Goal: Task Accomplishment & Management: Manage account settings

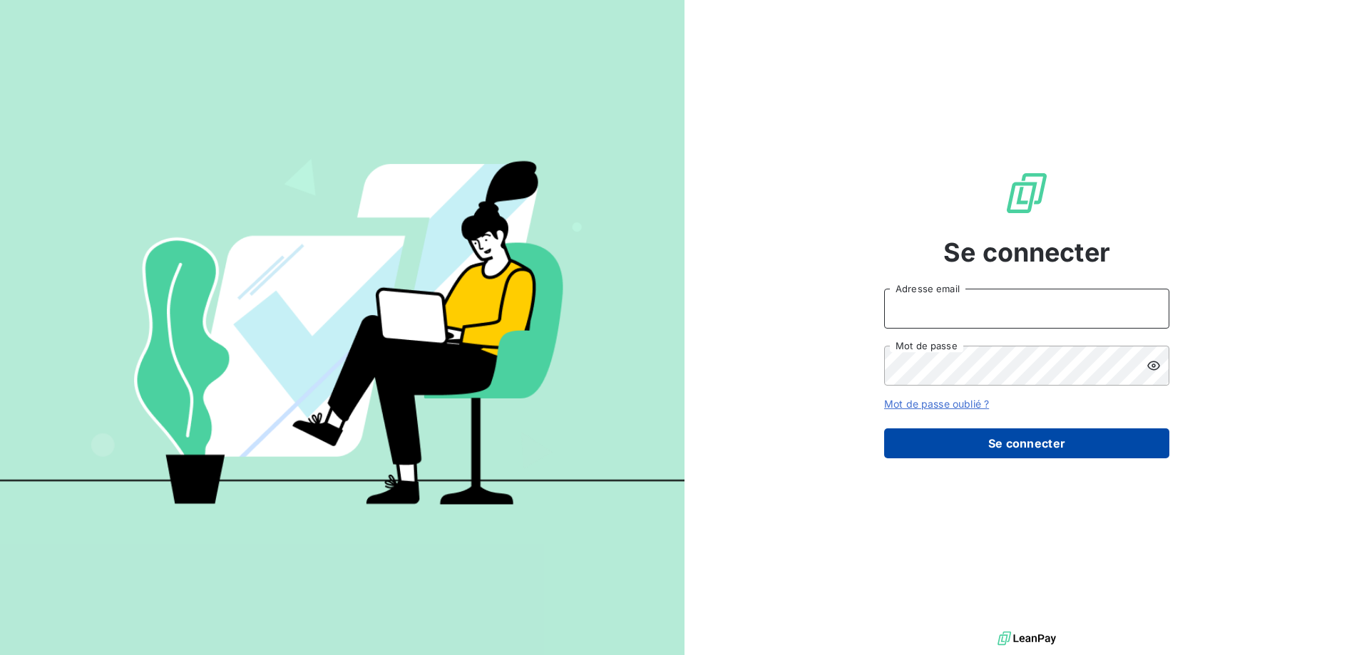
type input "[PERSON_NAME][EMAIL_ADDRESS][DOMAIN_NAME]"
click at [1075, 454] on button "Se connecter" at bounding box center [1026, 444] width 285 height 30
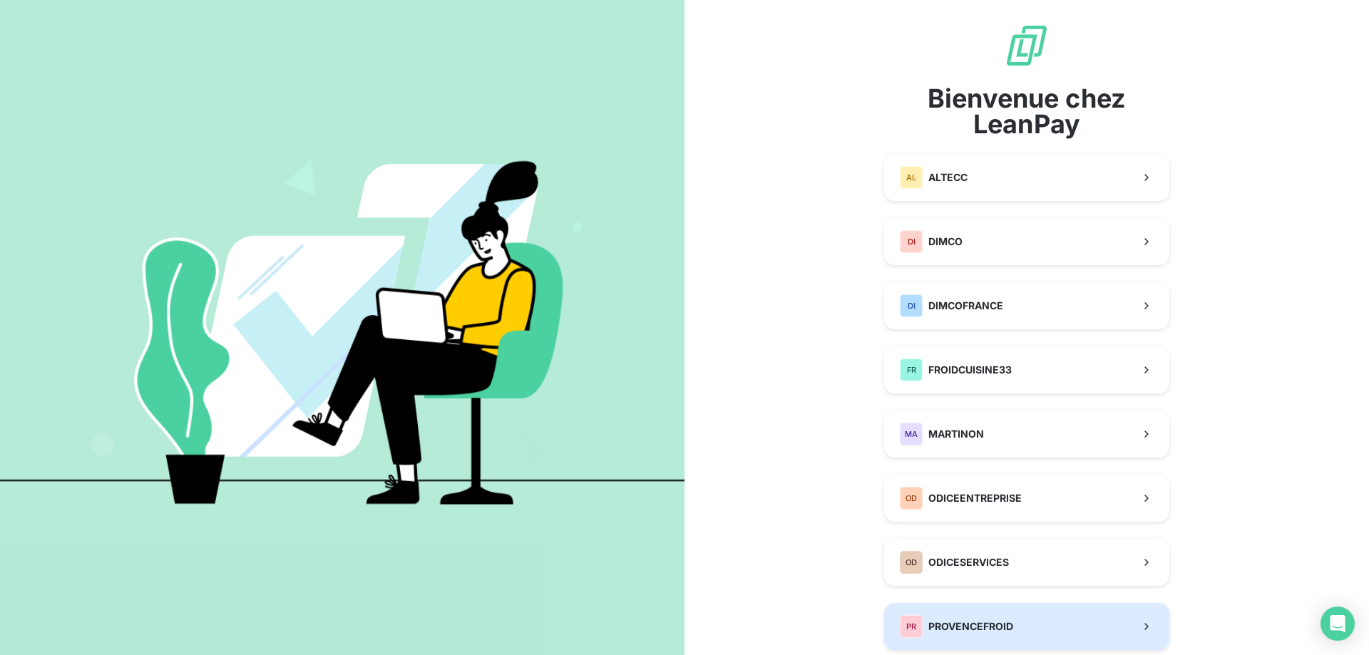
click at [1016, 626] on button "PR PROVENCEFROID" at bounding box center [1026, 626] width 285 height 47
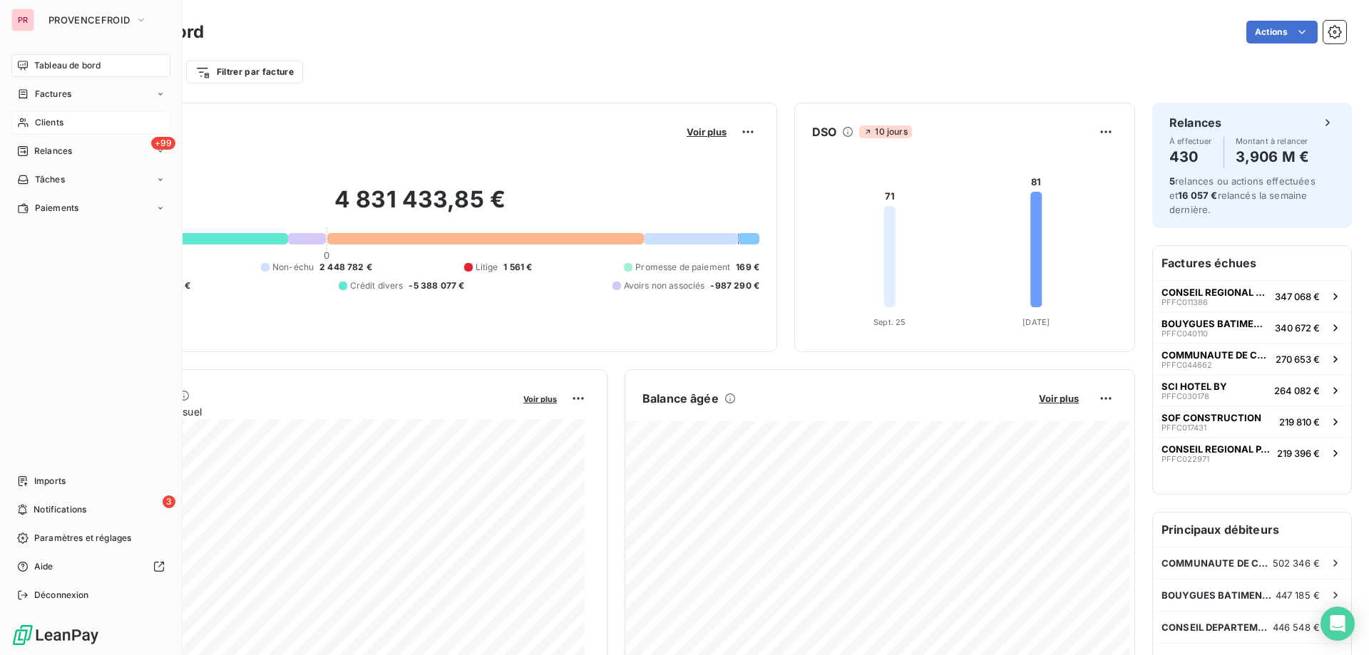
click at [71, 124] on div "Clients" at bounding box center [90, 122] width 159 height 23
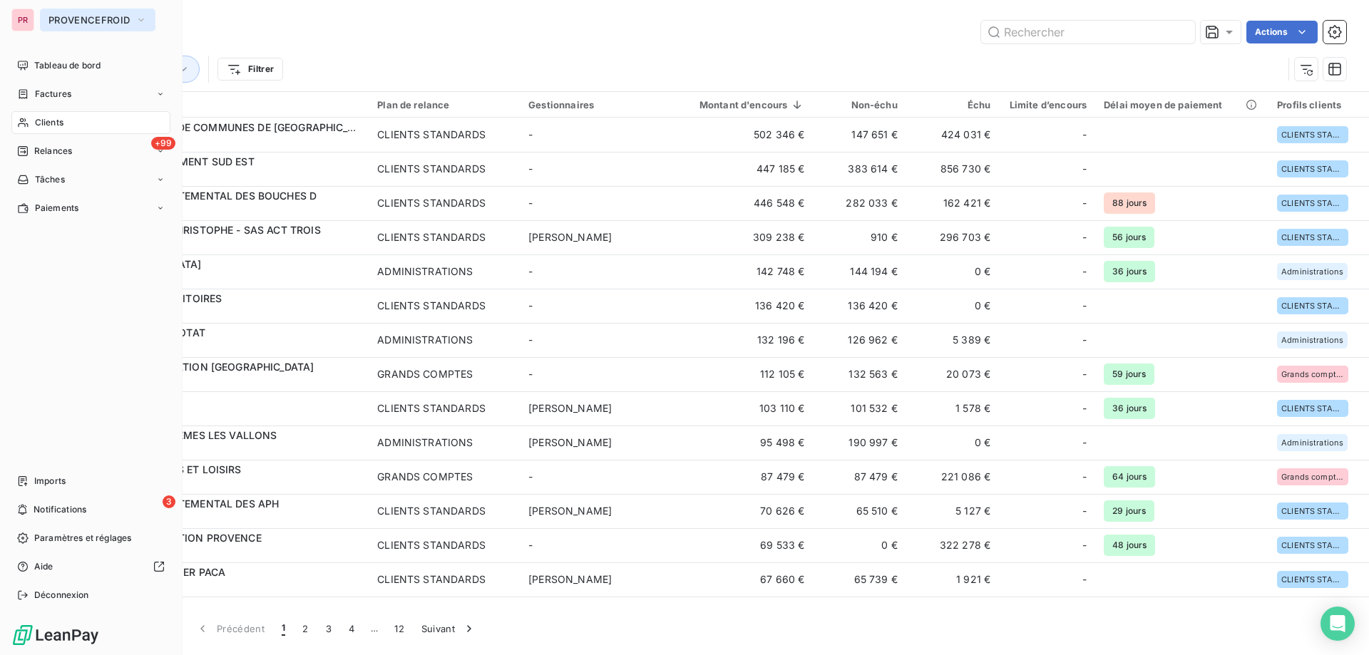
click at [98, 23] on span "PROVENCEFROID" at bounding box center [88, 19] width 81 height 11
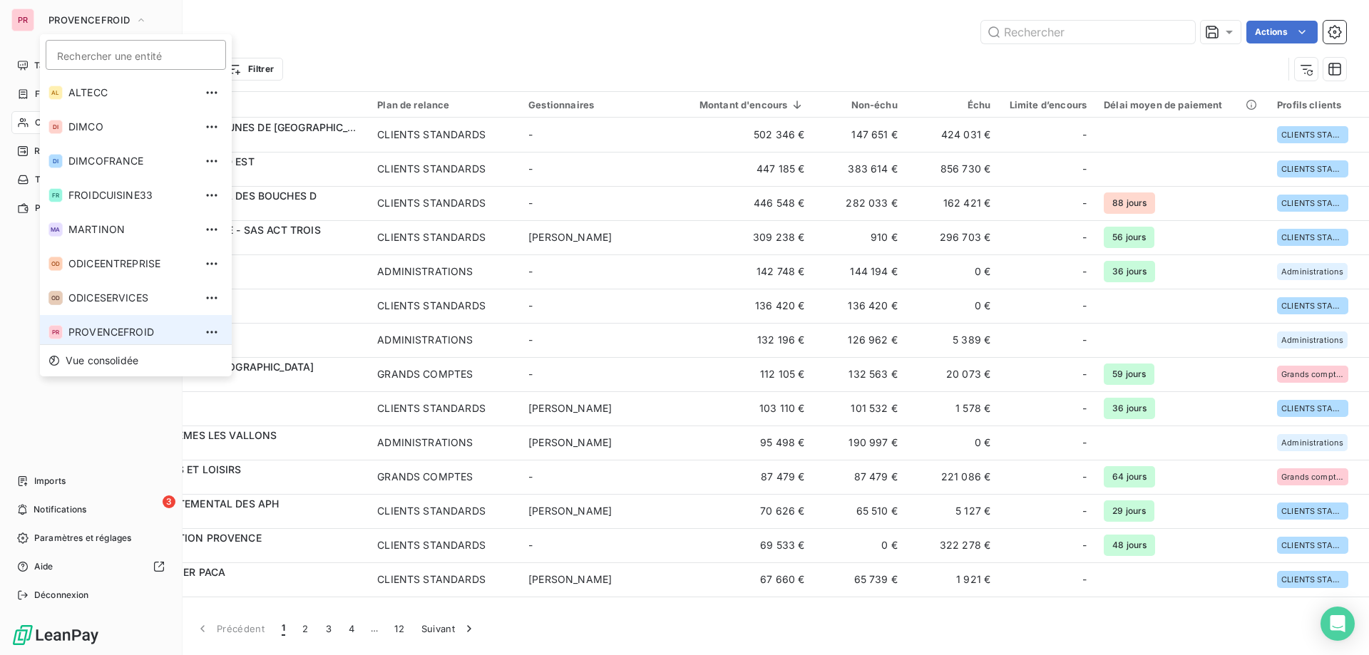
scroll to position [5, 0]
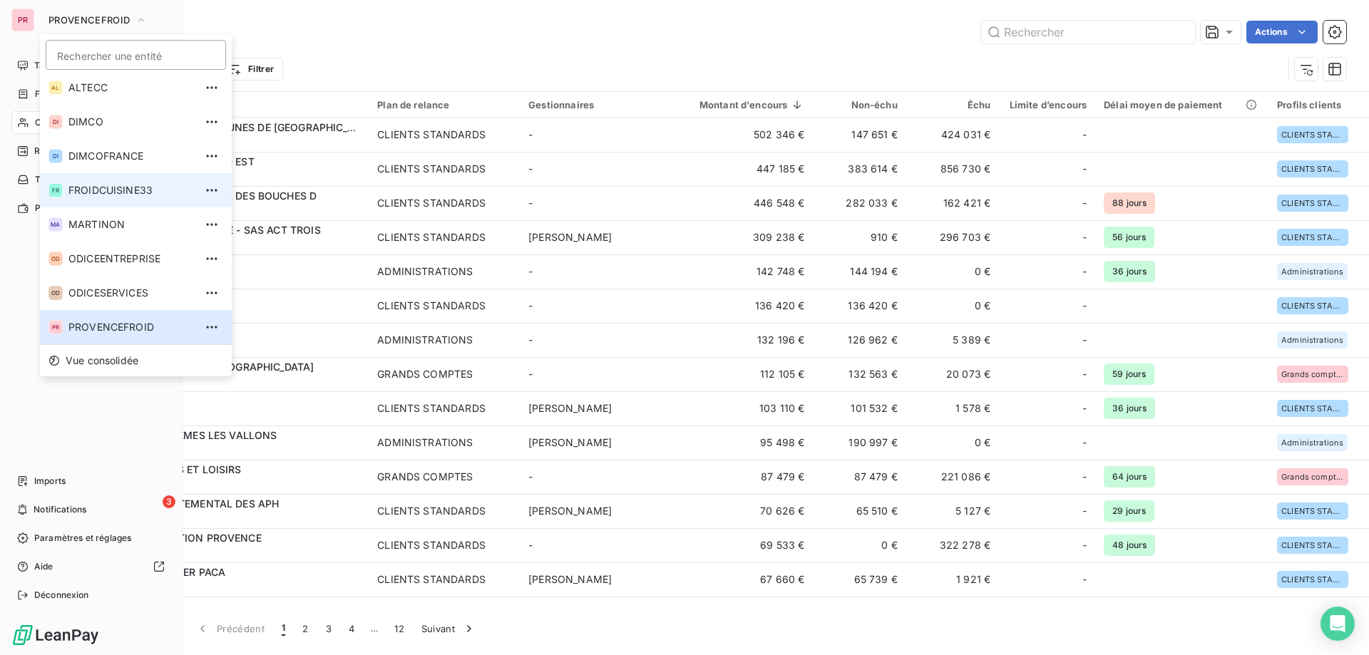
click at [118, 192] on span "FROIDCUISINE33" at bounding box center [131, 190] width 126 height 14
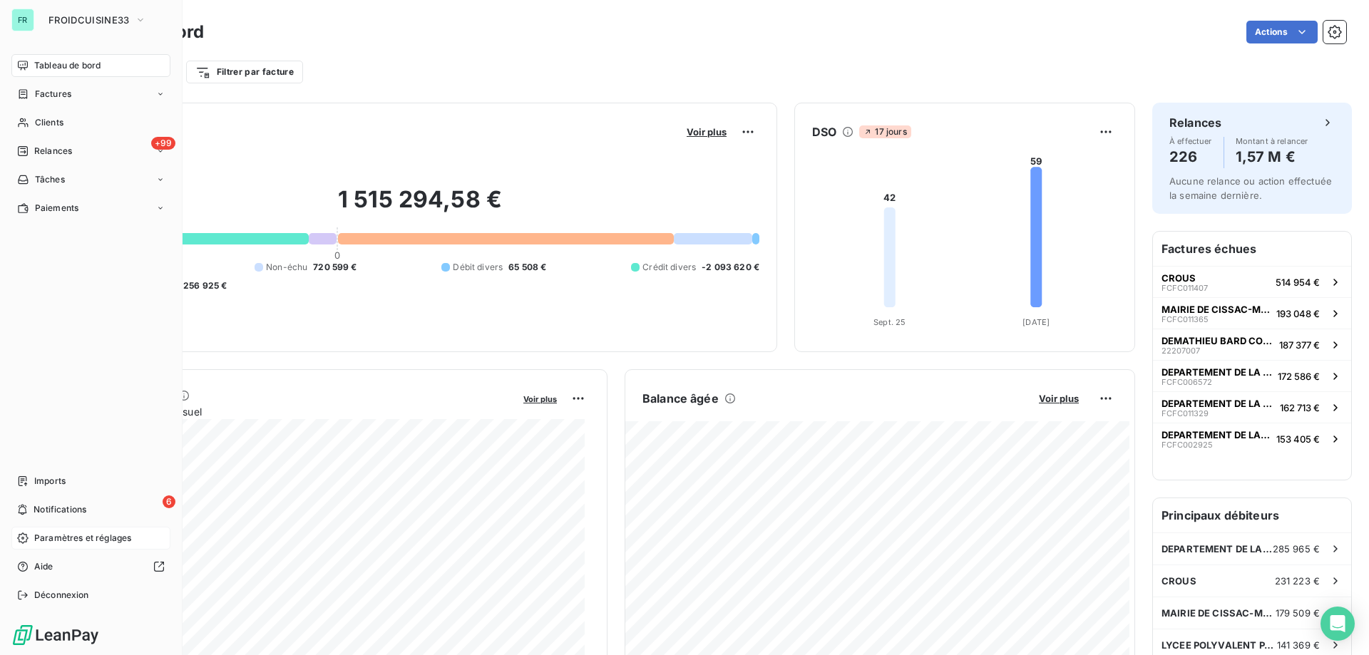
click at [65, 533] on span "Paramètres et réglages" at bounding box center [82, 538] width 97 height 13
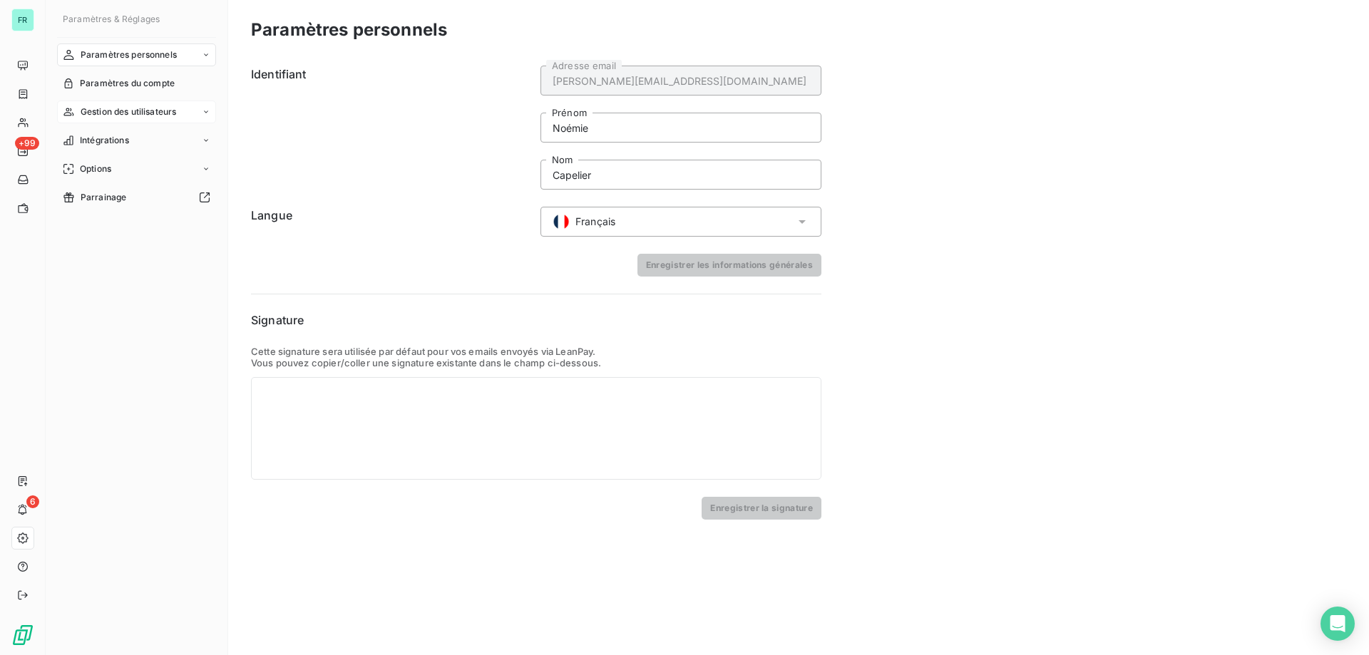
click at [168, 116] on span "Gestion des utilisateurs" at bounding box center [129, 112] width 96 height 13
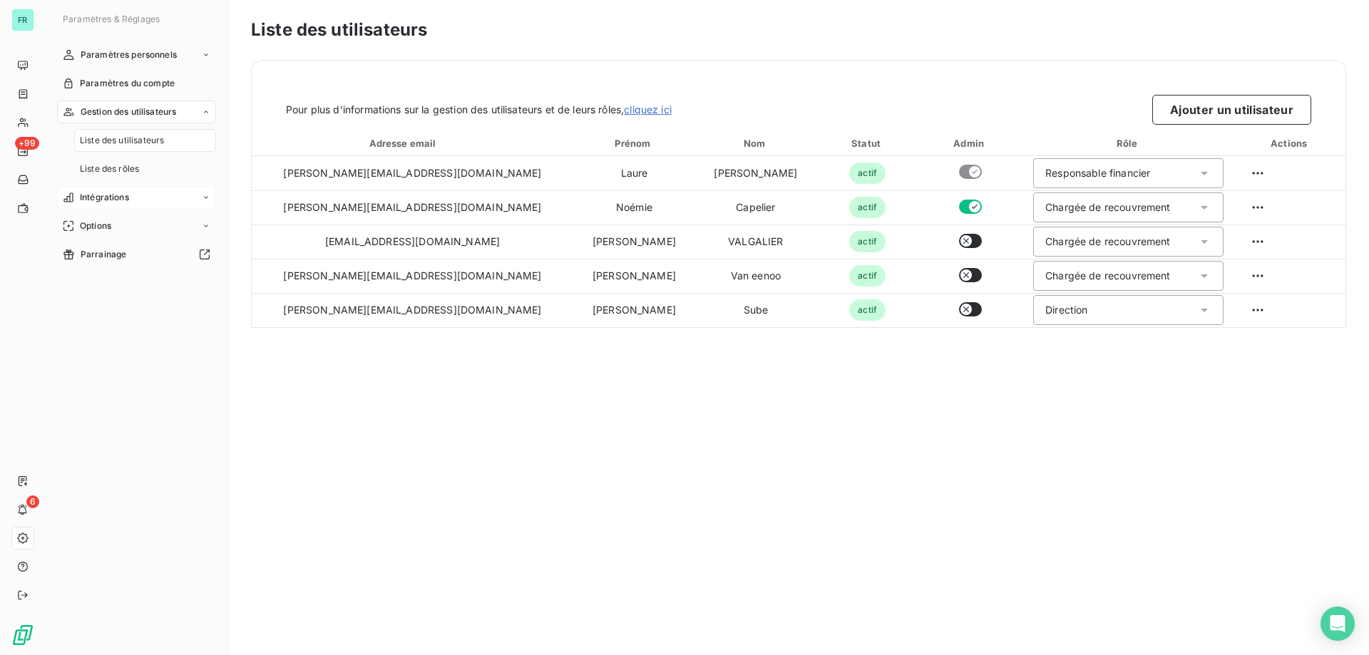
click at [134, 196] on div "Intégrations" at bounding box center [136, 197] width 159 height 23
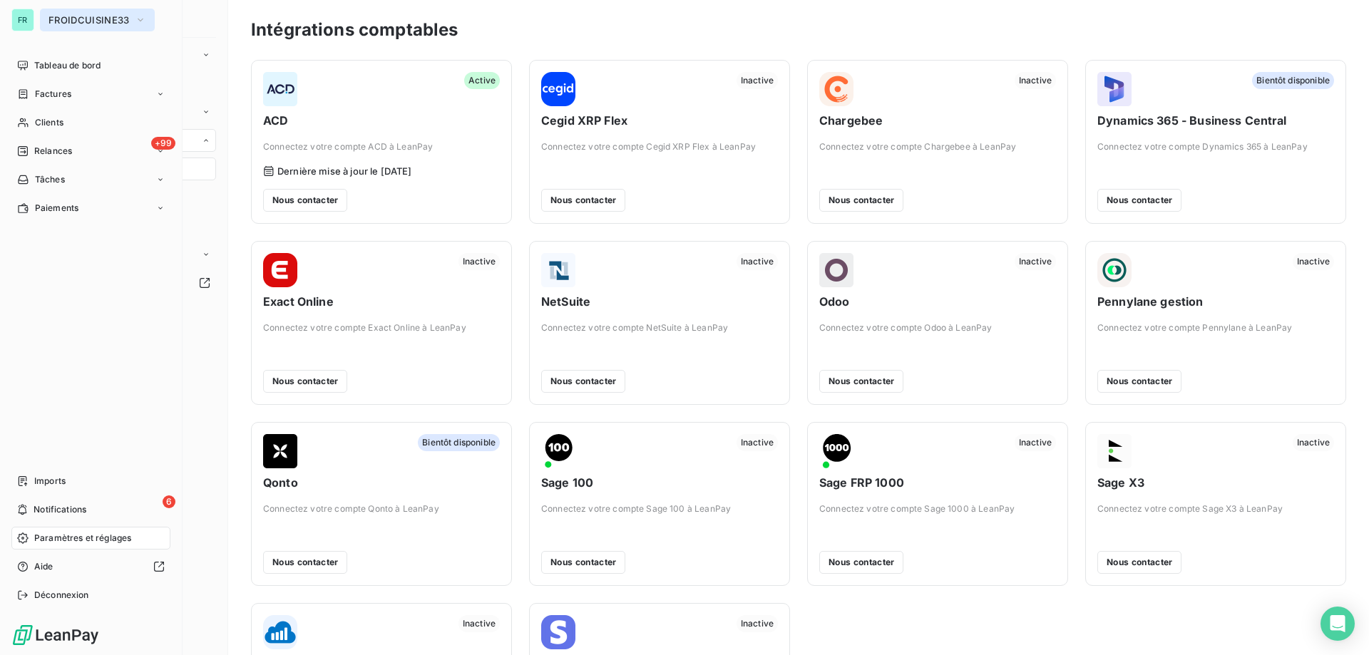
click at [57, 21] on span "FROIDCUISINE33" at bounding box center [88, 19] width 81 height 11
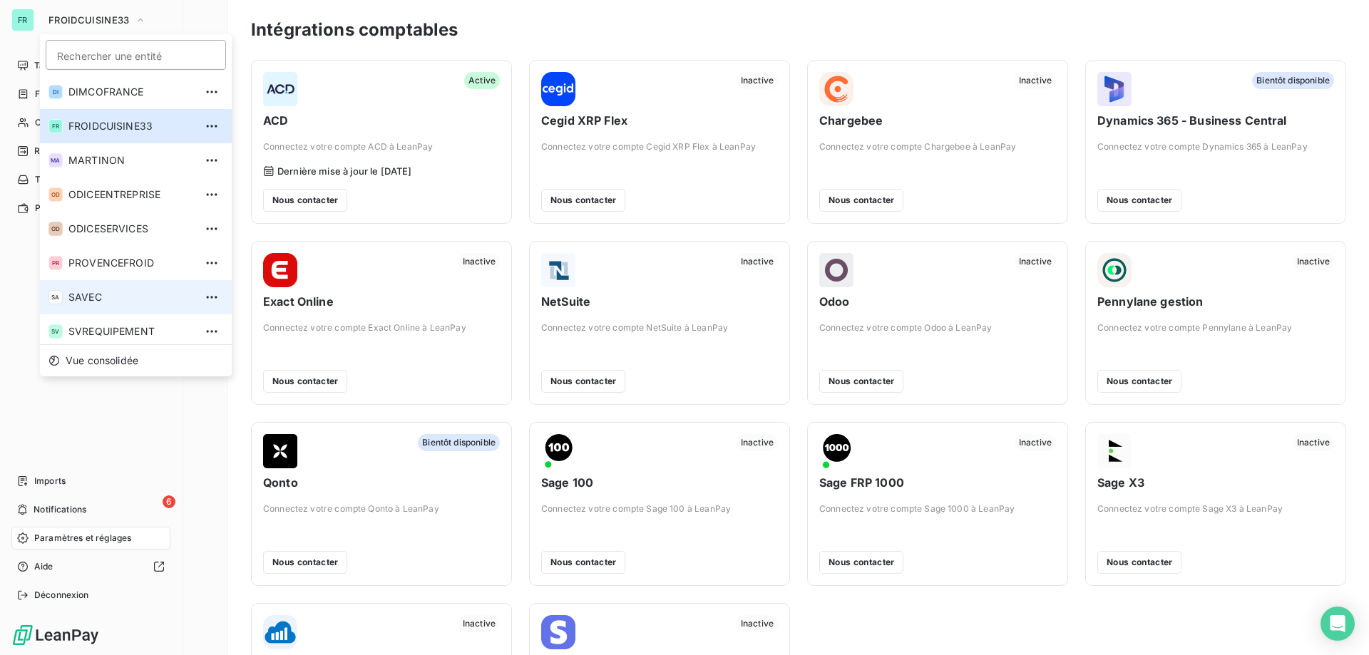
scroll to position [73, 0]
click at [121, 292] on span "SAVEC" at bounding box center [131, 293] width 126 height 14
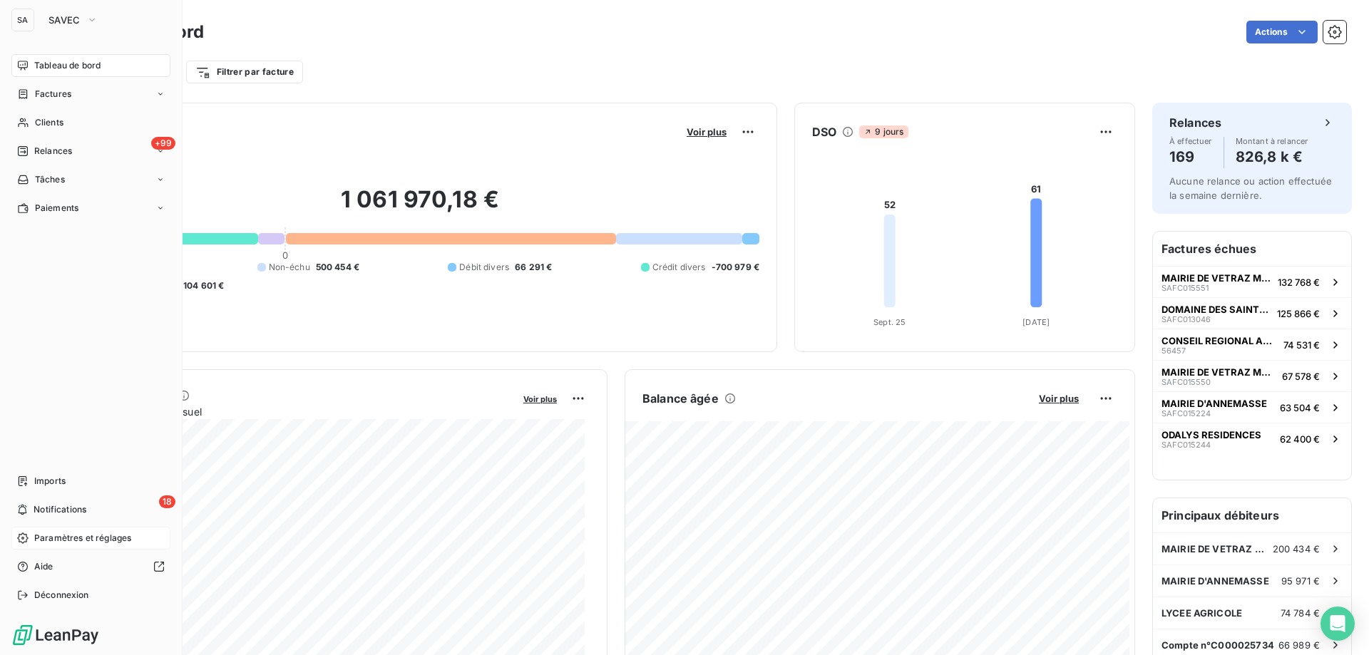
click at [76, 543] on span "Paramètres et réglages" at bounding box center [82, 538] width 97 height 13
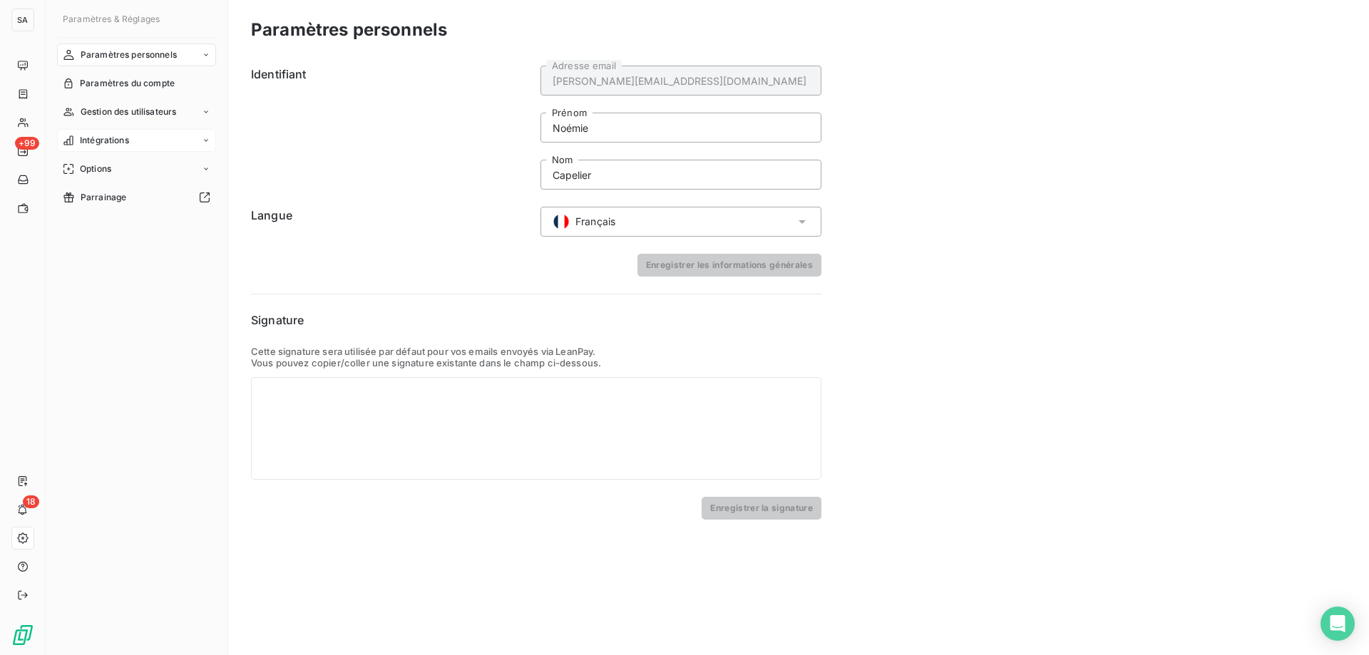
click at [148, 138] on div "Intégrations" at bounding box center [136, 140] width 159 height 23
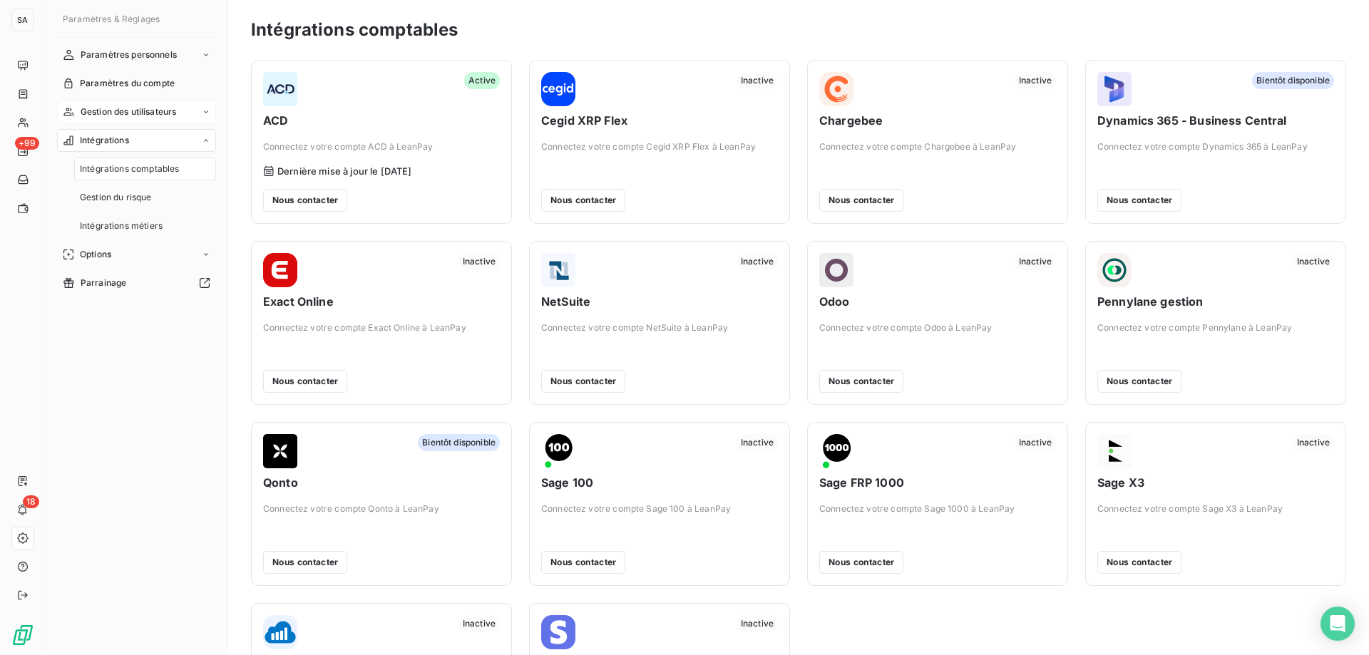
click at [153, 113] on span "Gestion des utilisateurs" at bounding box center [129, 112] width 96 height 13
